Goal: Task Accomplishment & Management: Use online tool/utility

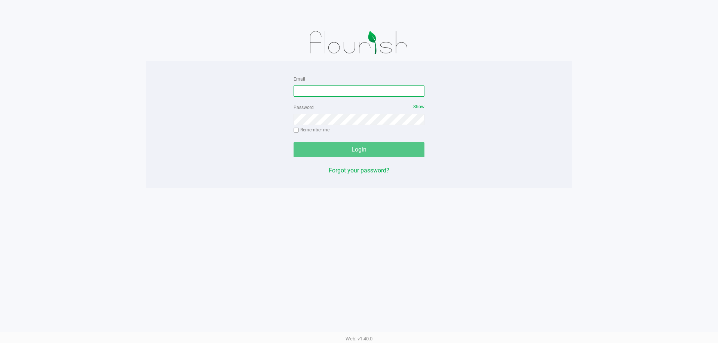
click at [329, 92] on input "Email" at bounding box center [358, 91] width 131 height 11
type input "[EMAIL_ADDRESS][DOMAIN_NAME]"
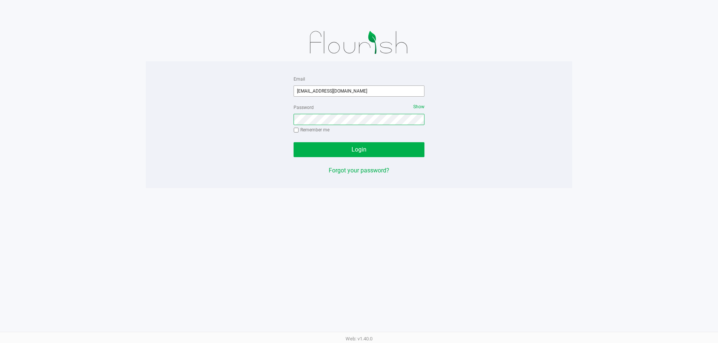
click at [293, 142] on button "Login" at bounding box center [358, 149] width 131 height 15
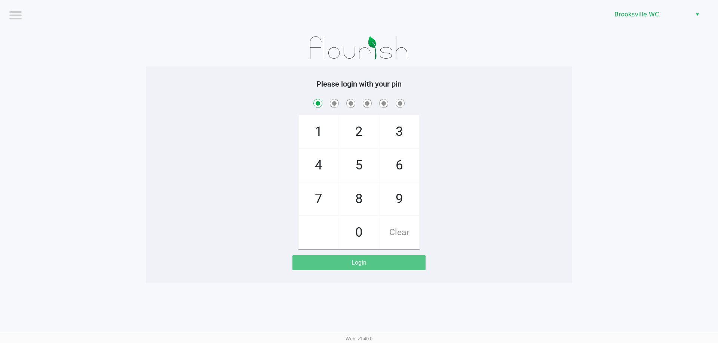
checkbox input "true"
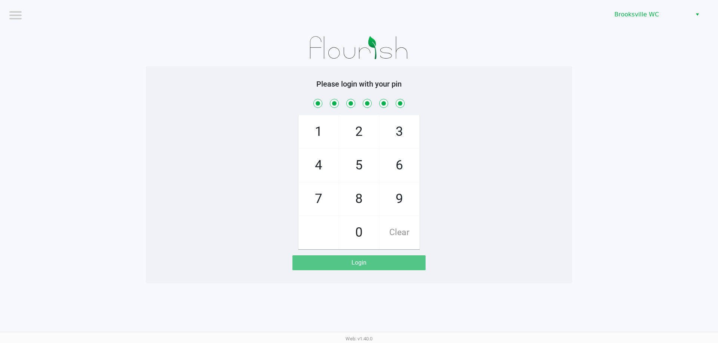
checkbox input "true"
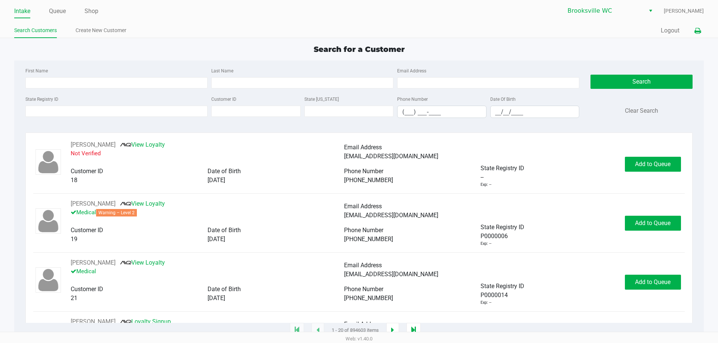
click at [697, 31] on icon at bounding box center [697, 30] width 6 height 5
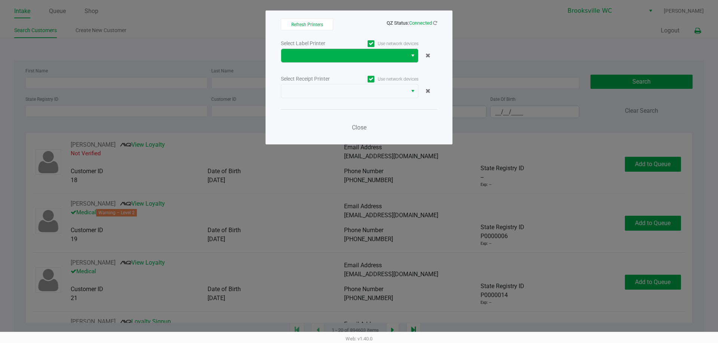
click at [414, 56] on span "Select" at bounding box center [413, 55] width 6 height 9
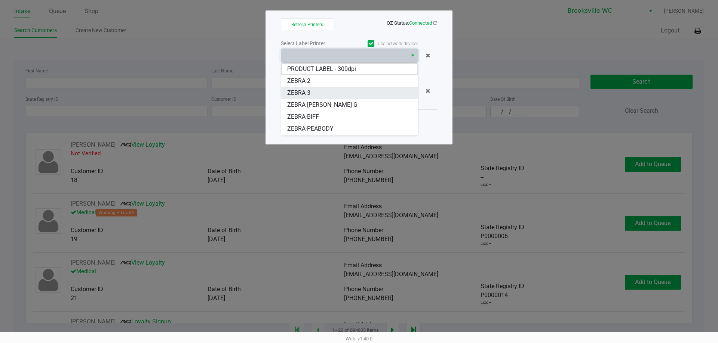
click at [322, 96] on li "ZEBRA-3" at bounding box center [349, 93] width 137 height 12
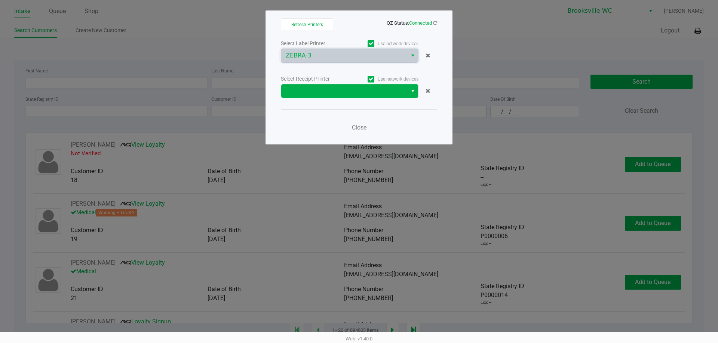
click at [413, 92] on span "Select" at bounding box center [413, 91] width 6 height 9
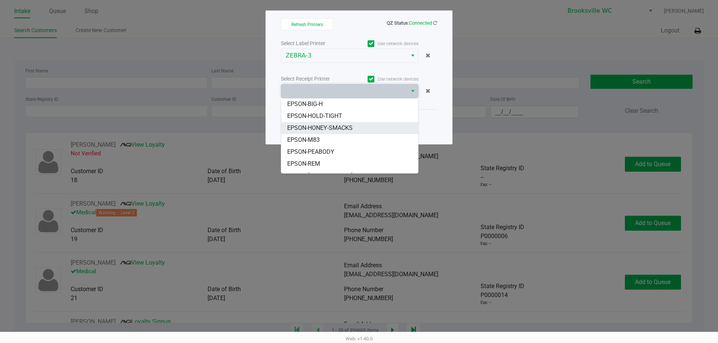
scroll to position [37, 0]
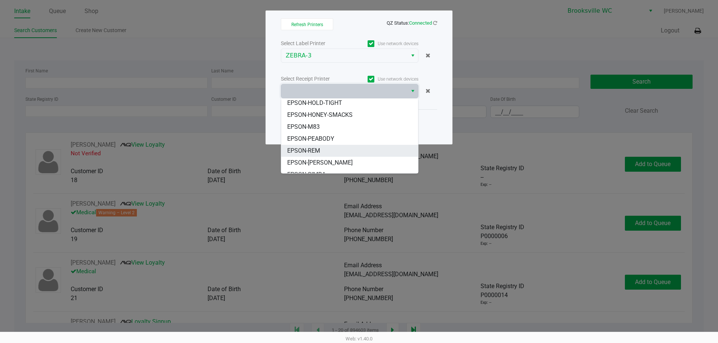
click at [325, 148] on li "EPSON-REM" at bounding box center [349, 151] width 137 height 12
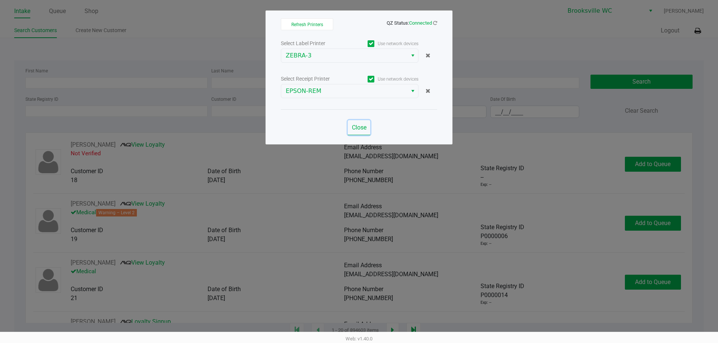
click at [361, 126] on span "Close" at bounding box center [359, 127] width 15 height 7
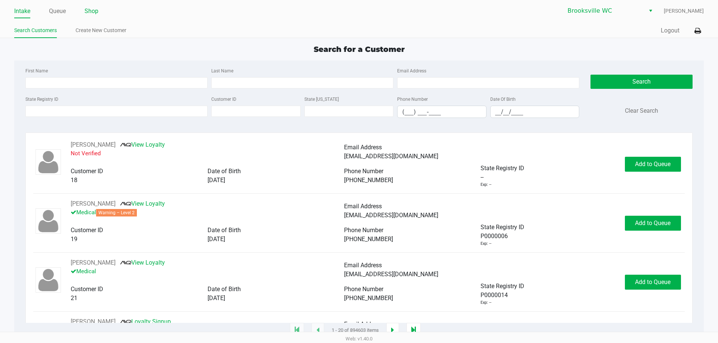
click at [89, 13] on link "Shop" at bounding box center [91, 11] width 14 height 10
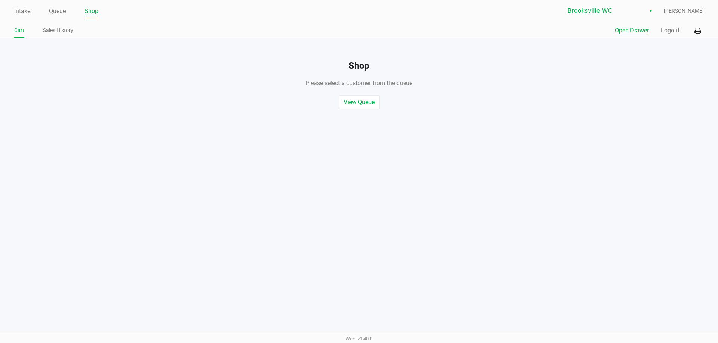
click at [629, 30] on button "Open Drawer" at bounding box center [631, 30] width 34 height 9
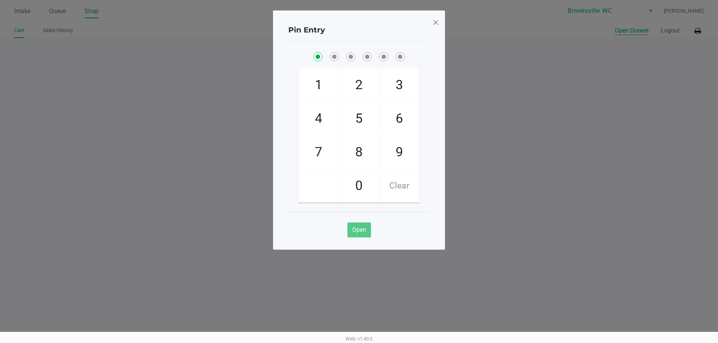
checkbox input "true"
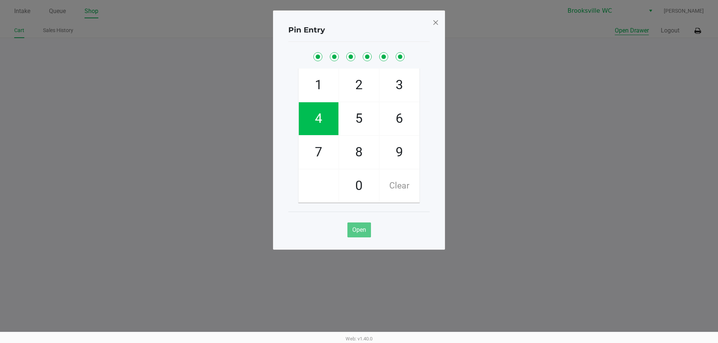
checkbox input "true"
